Goal: Entertainment & Leisure: Consume media (video, audio)

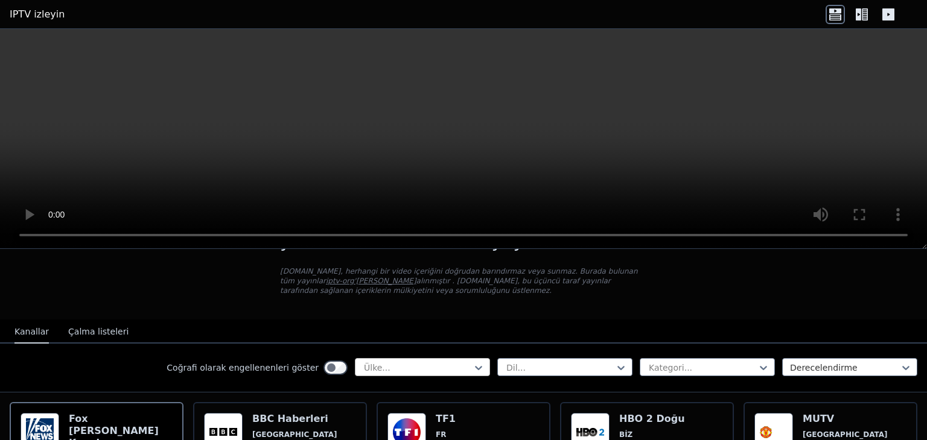
scroll to position [60, 0]
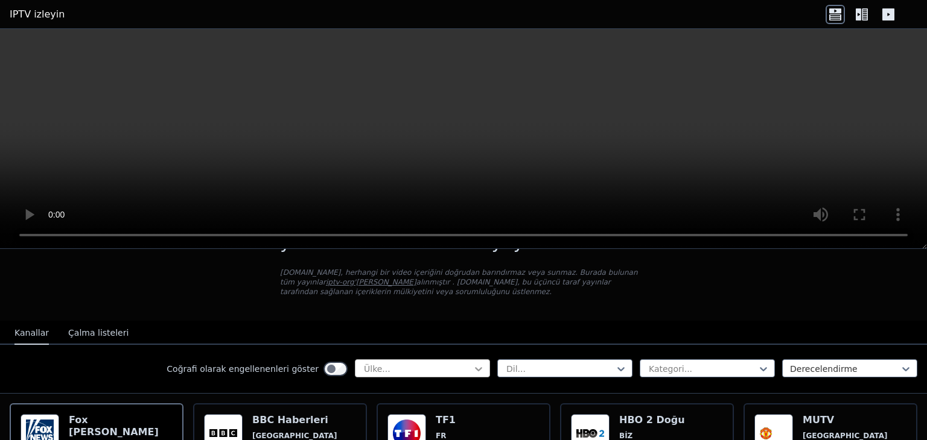
click at [472, 368] on icon at bounding box center [478, 369] width 12 height 12
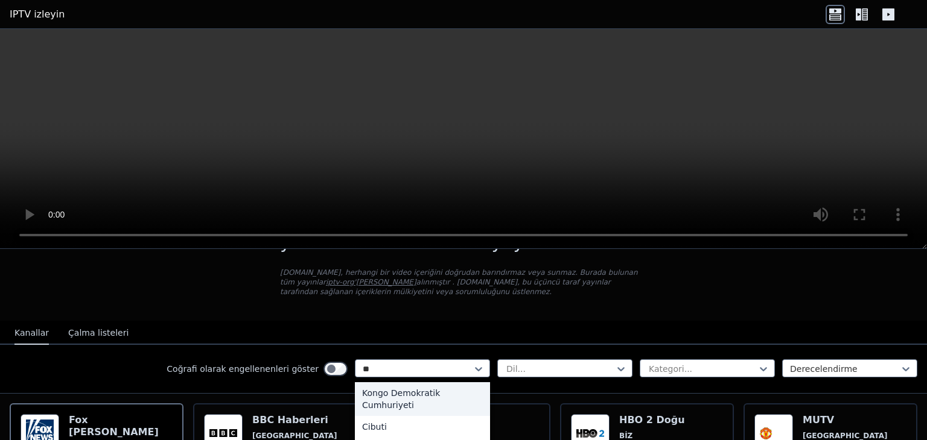
scroll to position [0, 0]
type input "**"
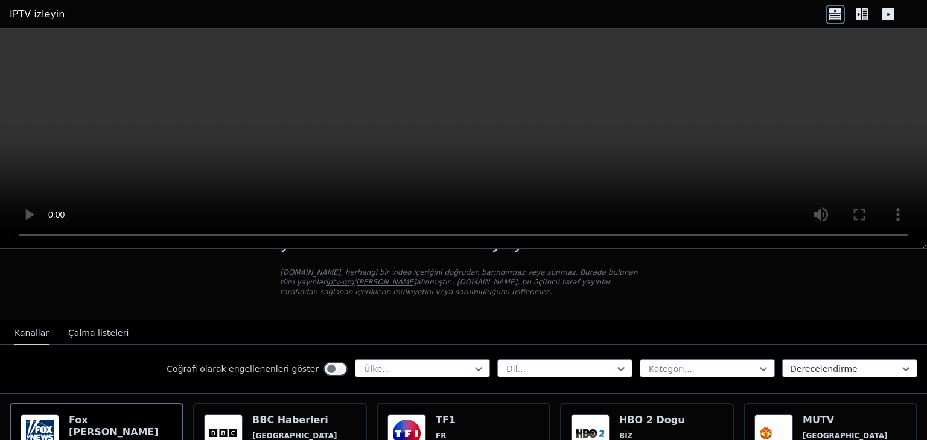
click at [778, 85] on video at bounding box center [463, 139] width 927 height 220
click at [437, 373] on div at bounding box center [418, 369] width 110 height 12
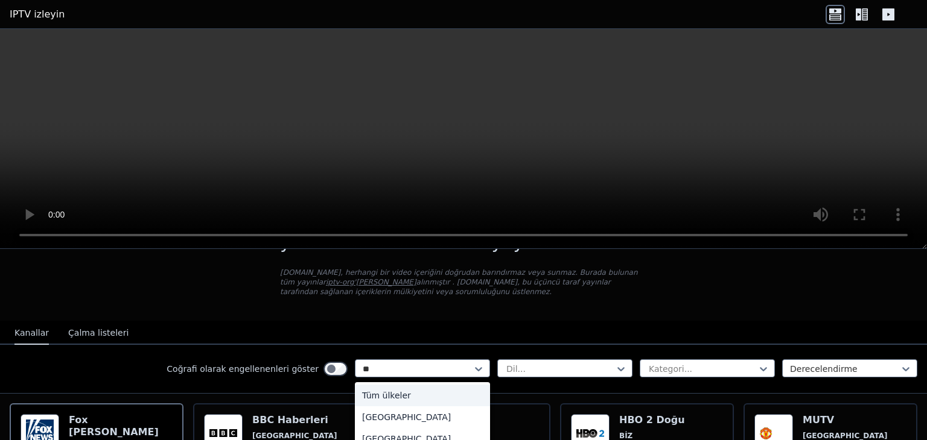
type input "***"
click at [381, 395] on div "[GEOGRAPHIC_DATA]" at bounding box center [422, 396] width 135 height 22
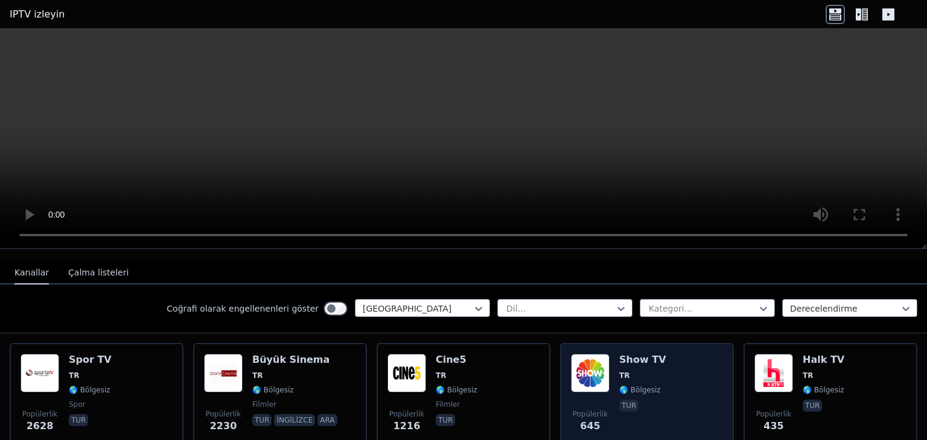
scroll to position [181, 0]
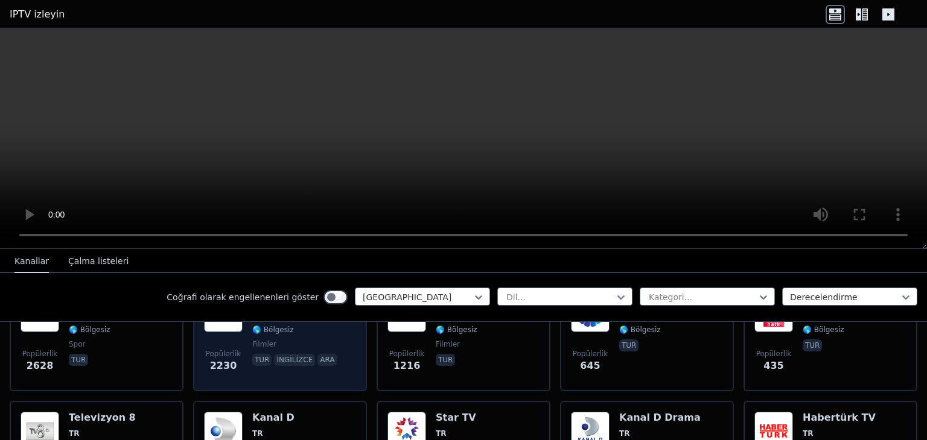
click at [328, 331] on div "Popülerlik 2230 Büyük Sinema TR 🌎 Bölgesiz filmler tur ingilizce ara" at bounding box center [280, 337] width 152 height 87
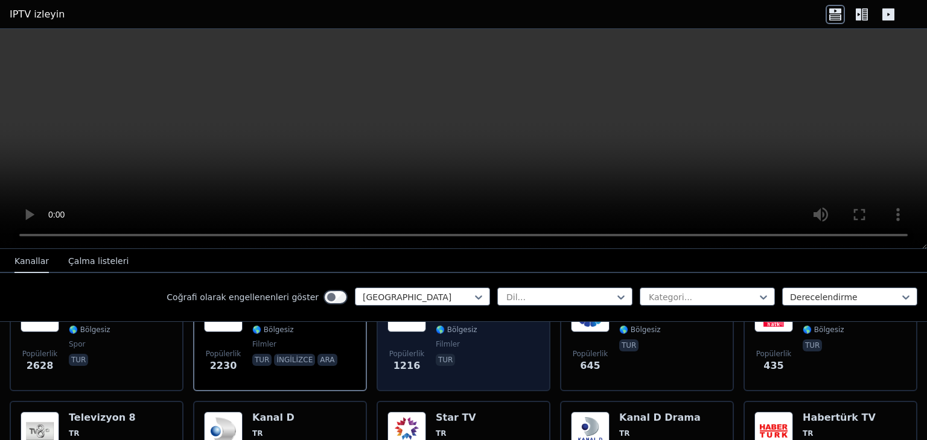
click at [500, 378] on div "Popülerlik 1216 Cine5 TR 🌎 Bölgesiz filmler tur" at bounding box center [463, 337] width 152 height 87
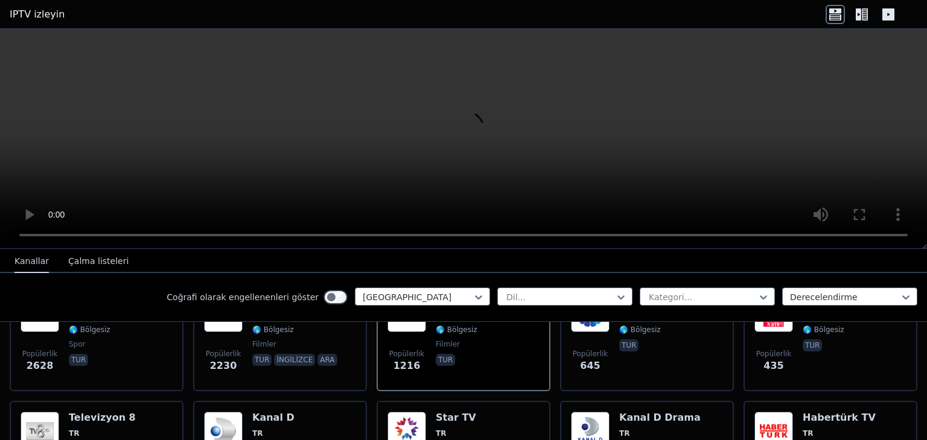
scroll to position [241, 0]
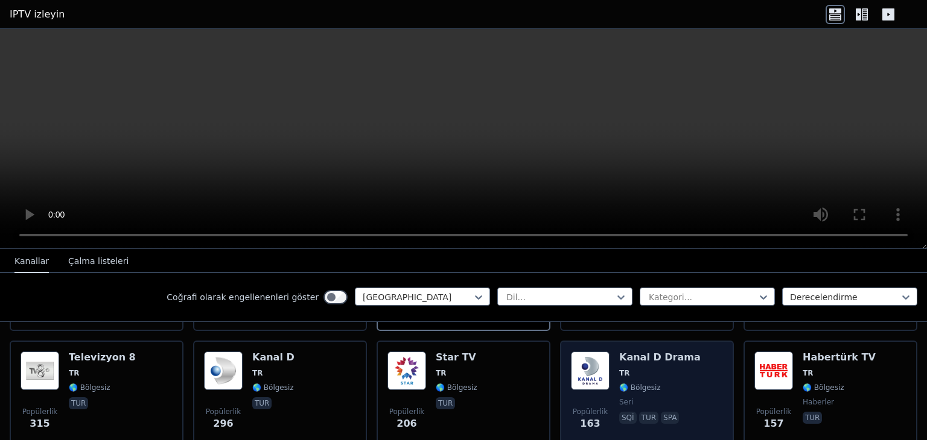
click at [661, 372] on span "TR" at bounding box center [659, 374] width 81 height 10
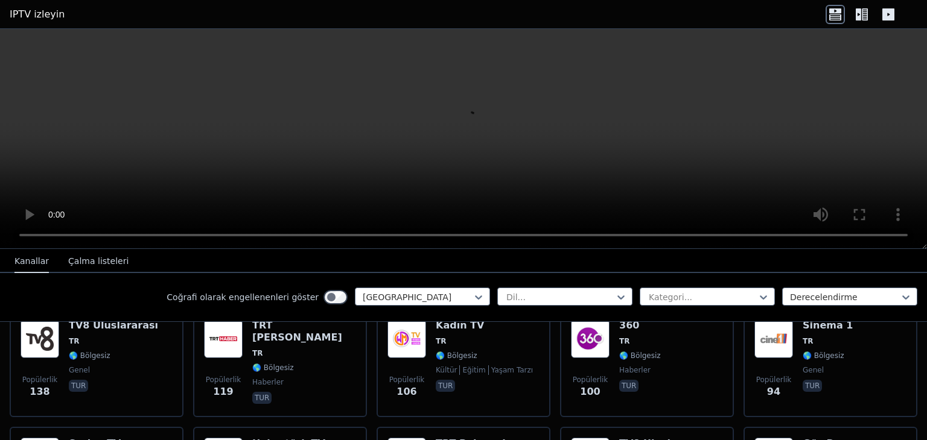
scroll to position [422, 0]
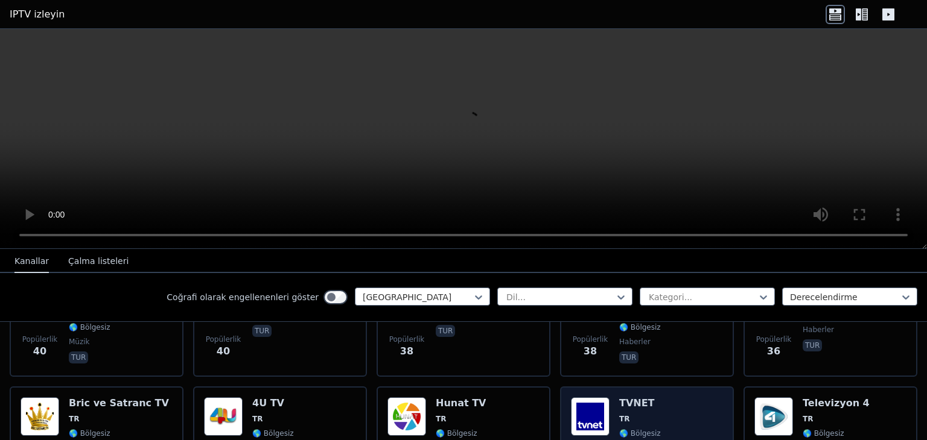
scroll to position [1146, 0]
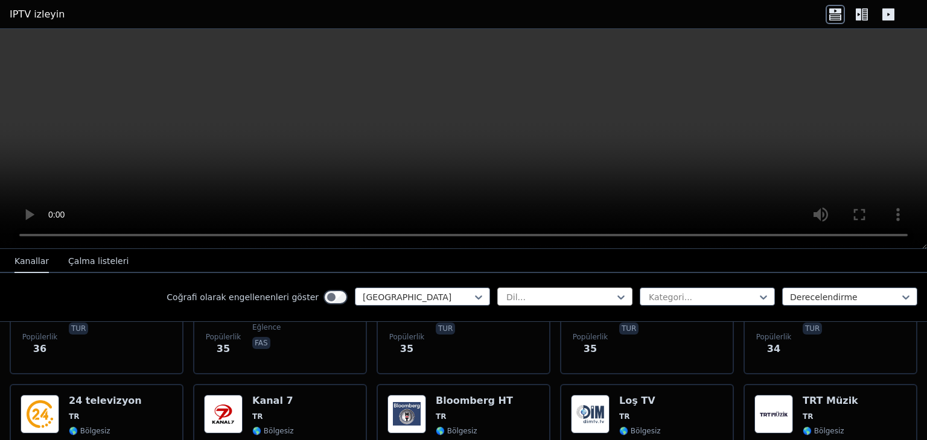
click at [591, 297] on div at bounding box center [560, 297] width 110 height 12
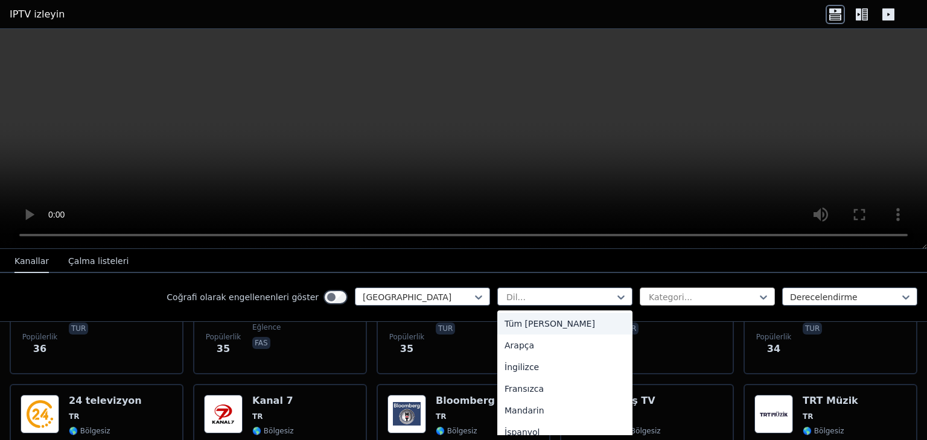
click at [658, 295] on div at bounding box center [702, 297] width 110 height 12
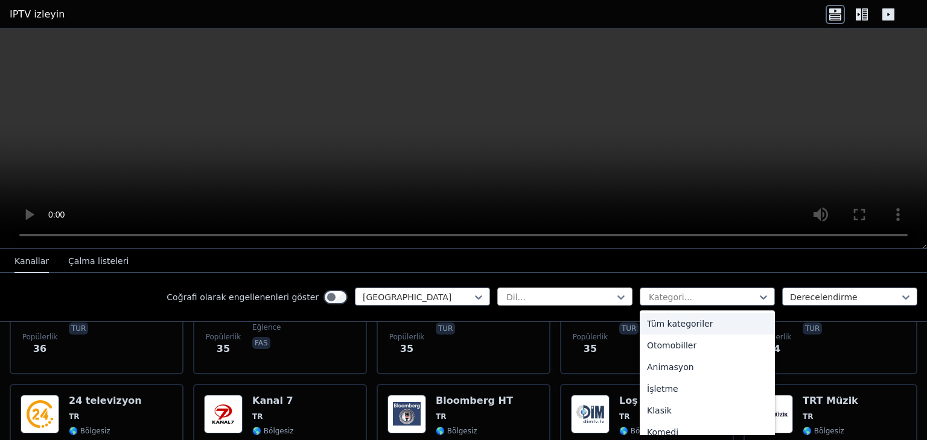
click at [585, 297] on div at bounding box center [560, 297] width 110 height 12
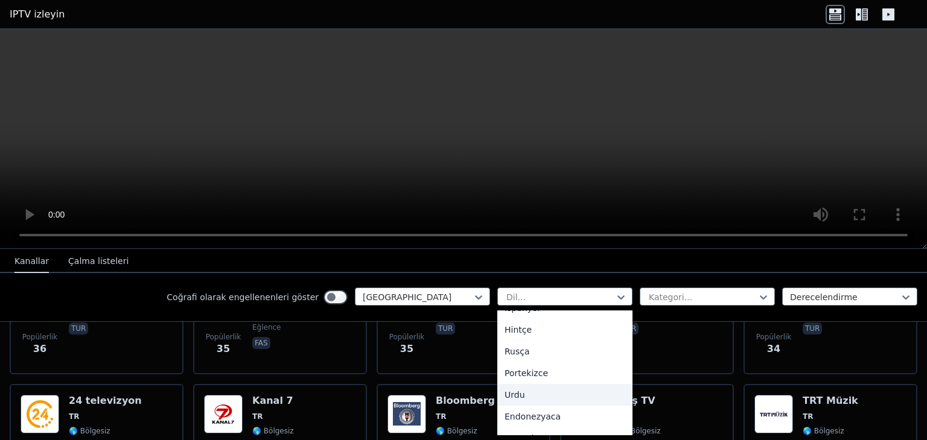
scroll to position [357, 0]
type input "*"
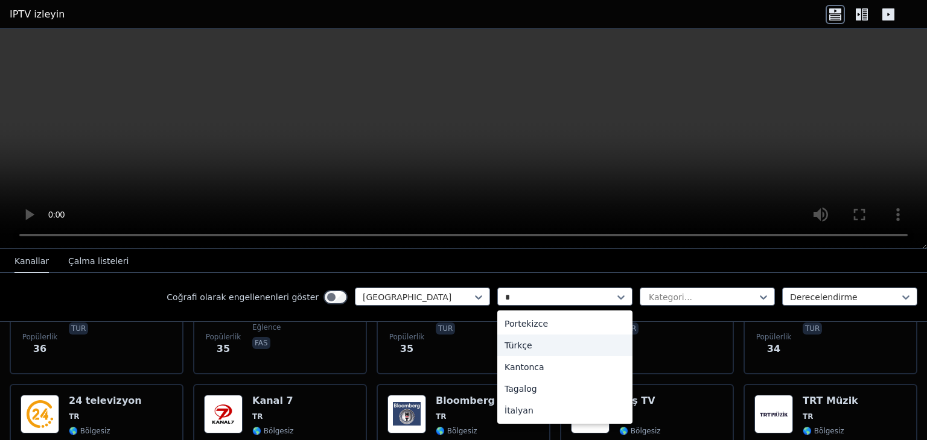
click at [520, 341] on div "Türkçe" at bounding box center [564, 346] width 135 height 22
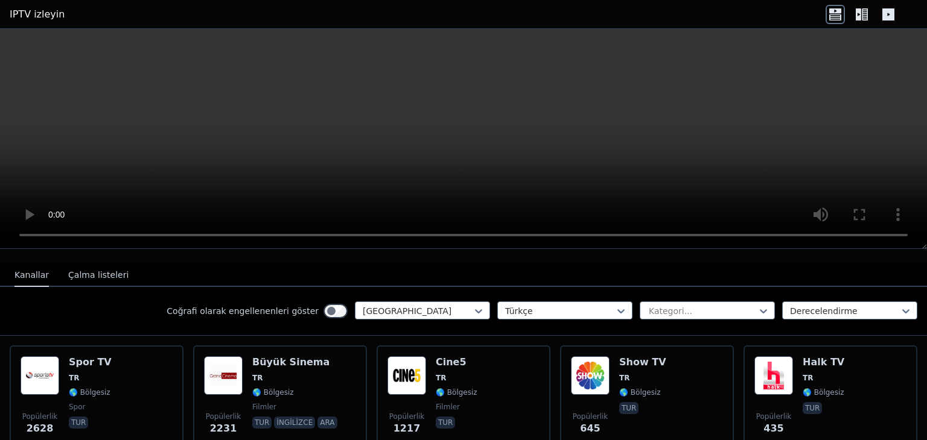
scroll to position [121, 0]
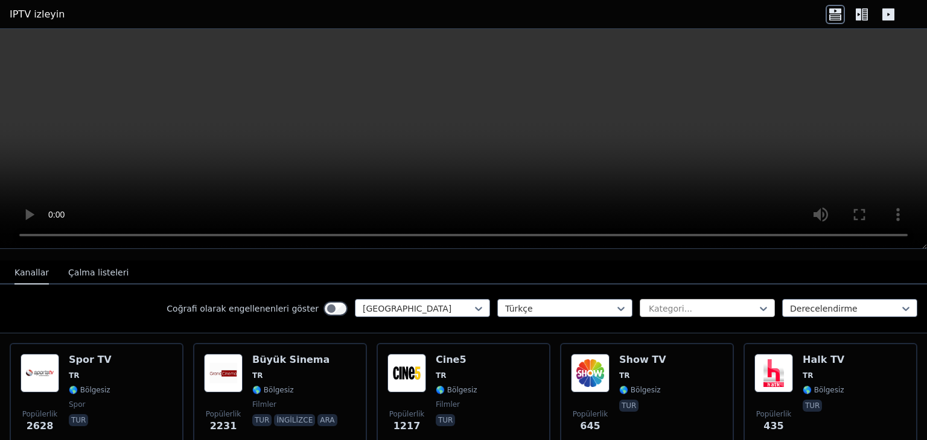
click at [698, 308] on div at bounding box center [702, 309] width 110 height 12
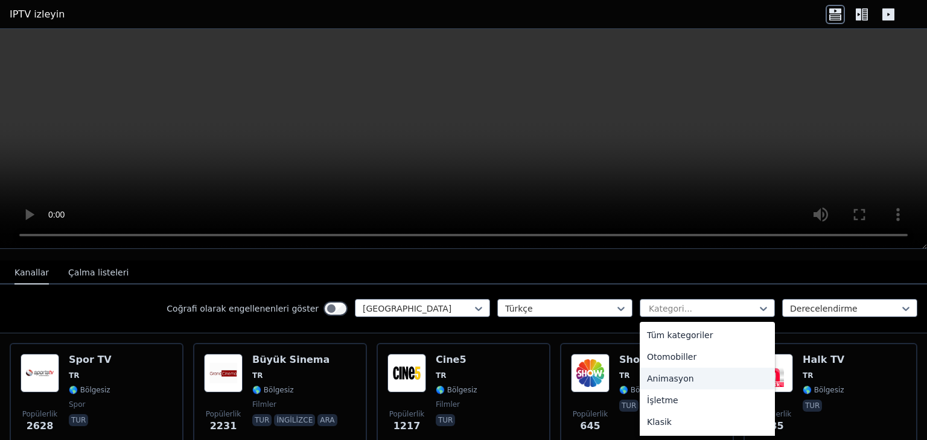
type input "*"
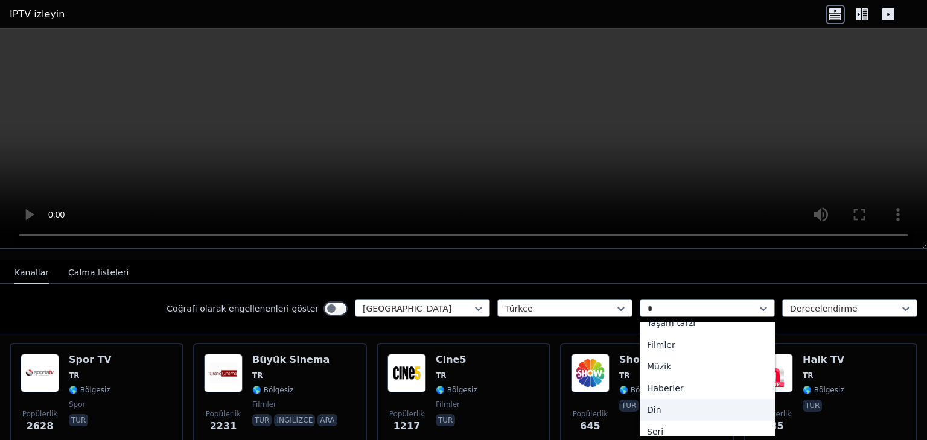
scroll to position [194, 0]
click at [661, 419] on div "Spor" at bounding box center [706, 424] width 135 height 22
